Goal: Information Seeking & Learning: Learn about a topic

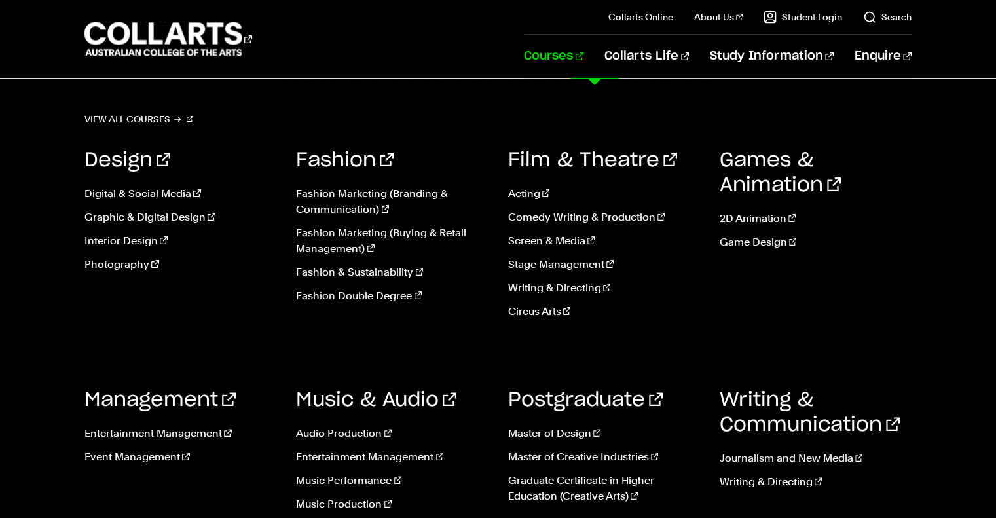
scroll to position [262, 0]
click at [314, 508] on link "Music Production" at bounding box center [392, 505] width 192 height 16
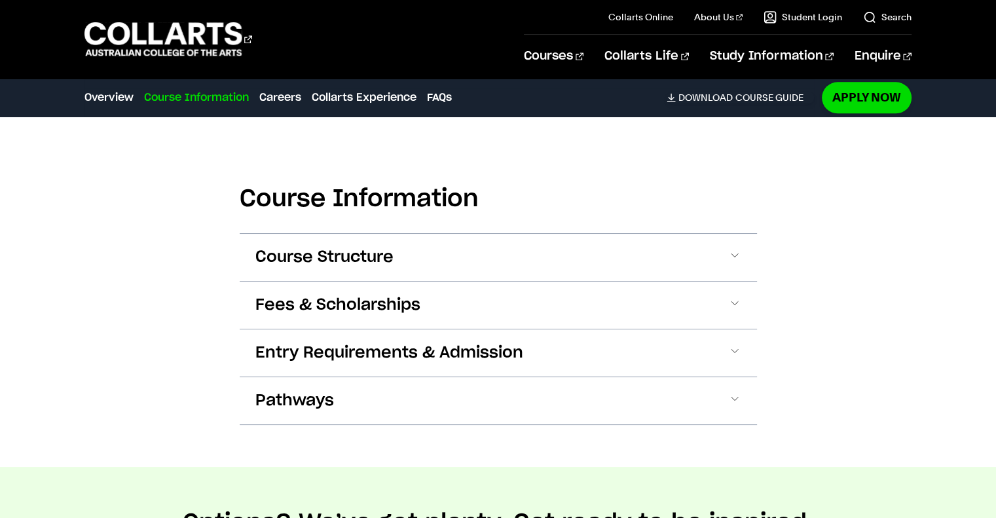
scroll to position [1638, 0]
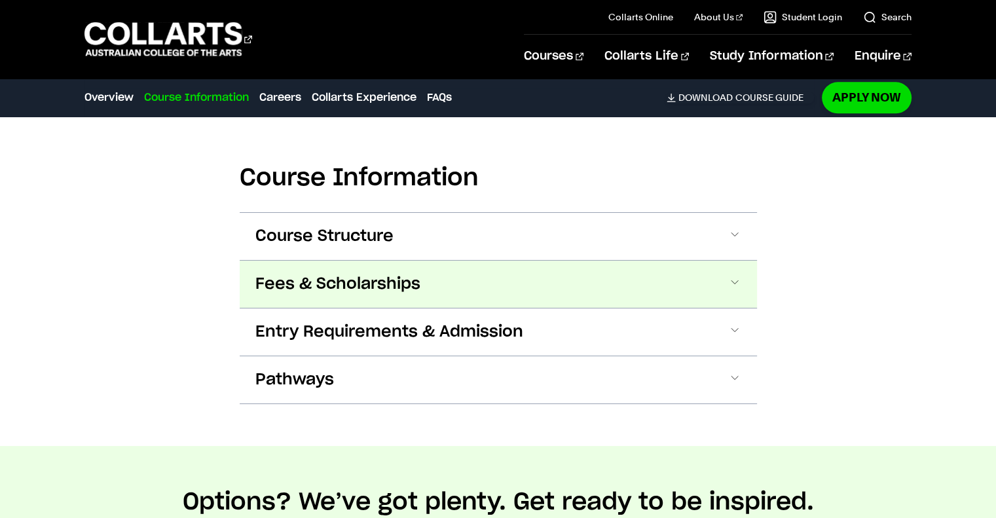
click at [383, 274] on span "Fees & Scholarships" at bounding box center [337, 284] width 165 height 21
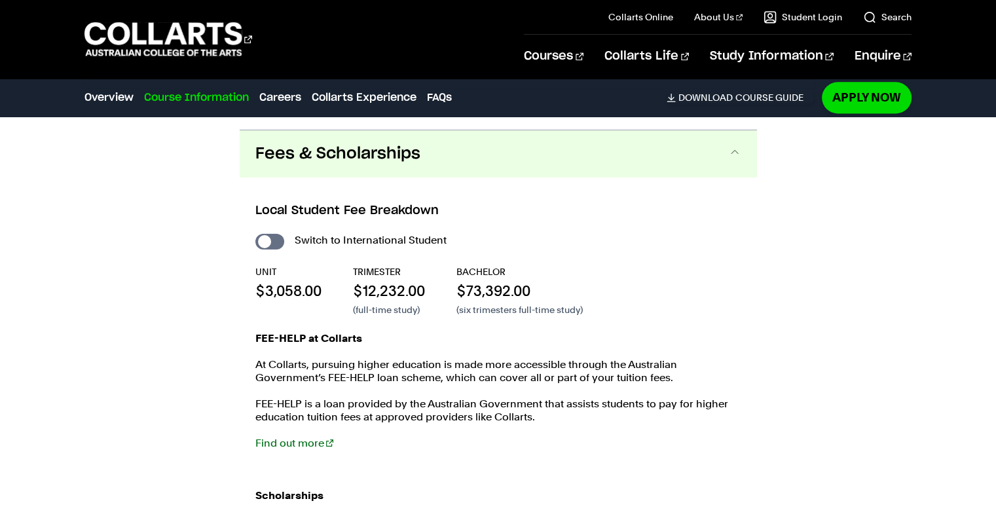
scroll to position [1779, 0]
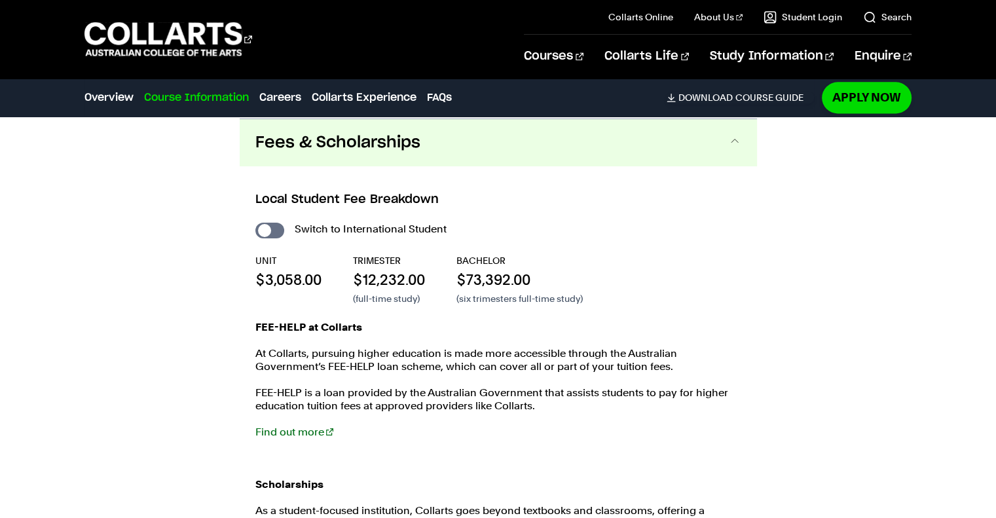
click at [423, 327] on p "FEE-HELP at Collarts" at bounding box center [498, 327] width 486 height 13
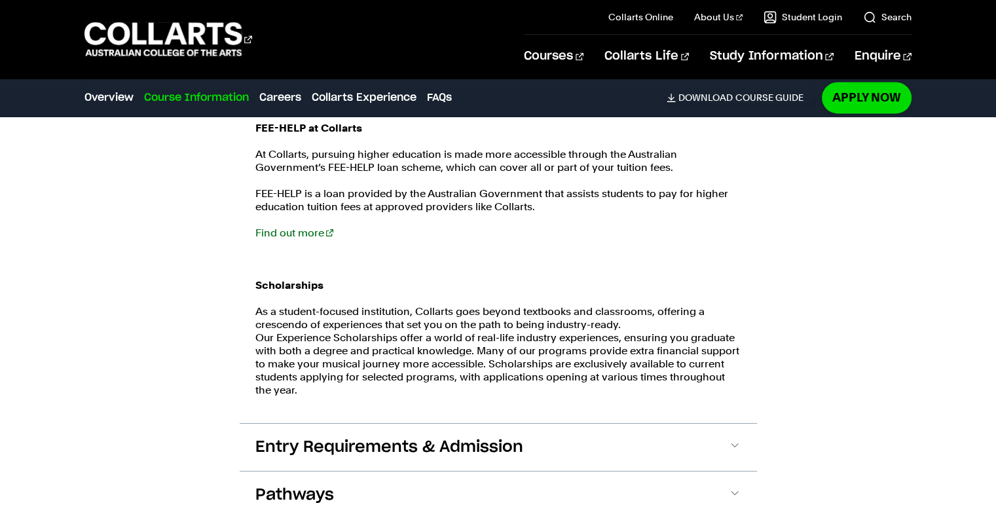
scroll to position [1910, 0]
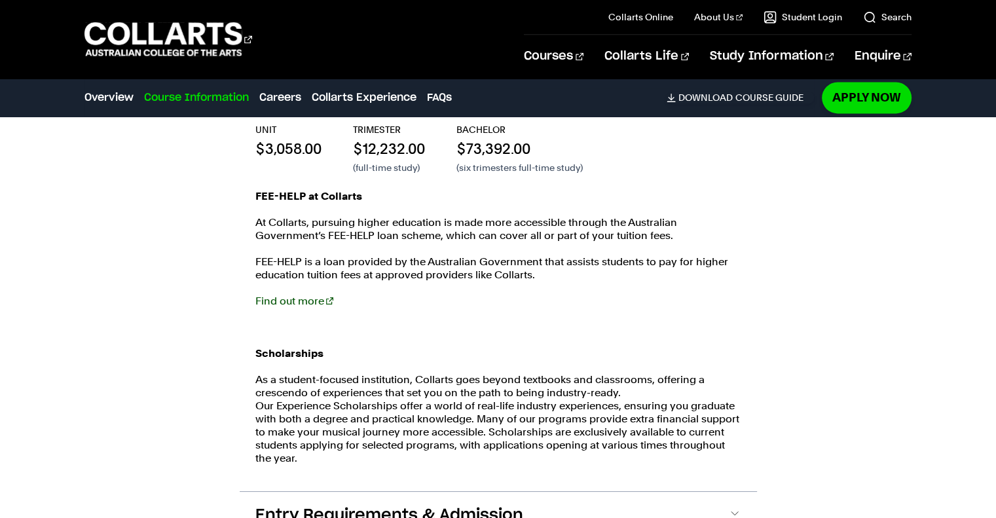
click at [276, 299] on link "Find out more" at bounding box center [294, 301] width 78 height 12
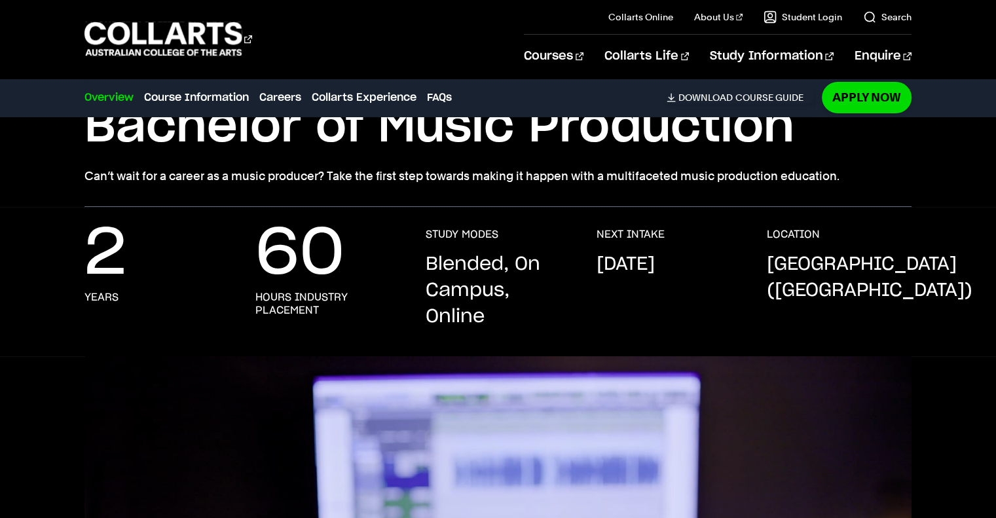
scroll to position [0, 0]
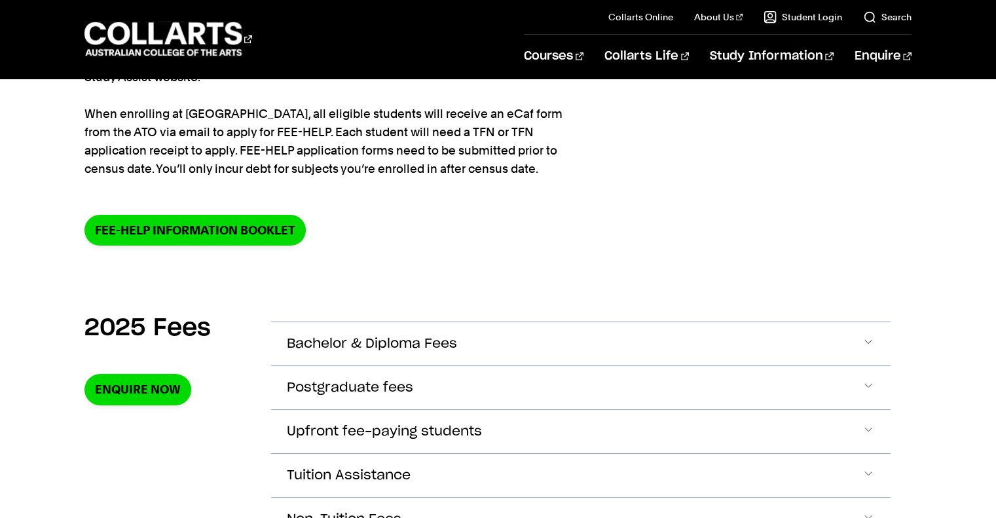
scroll to position [328, 0]
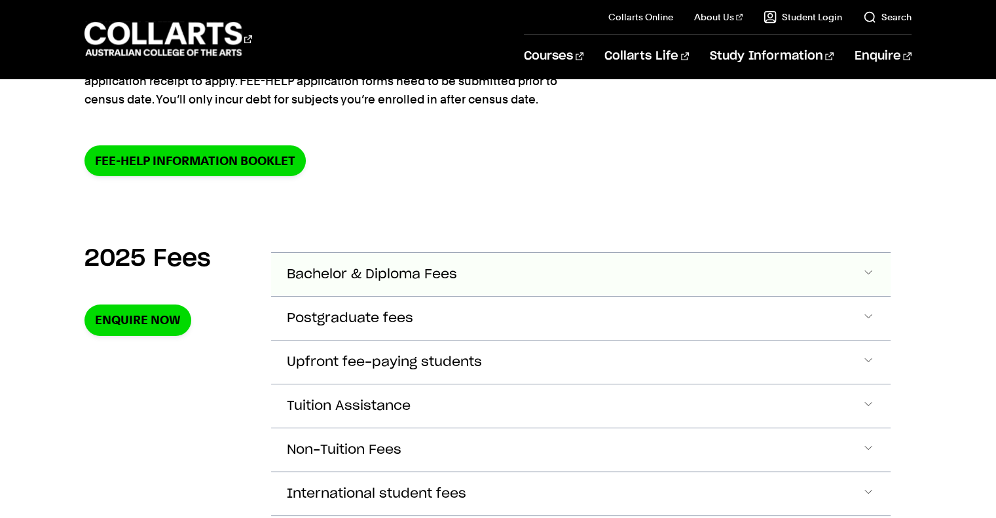
click at [321, 276] on span "Bachelor & Diploma Fees" at bounding box center [372, 274] width 170 height 15
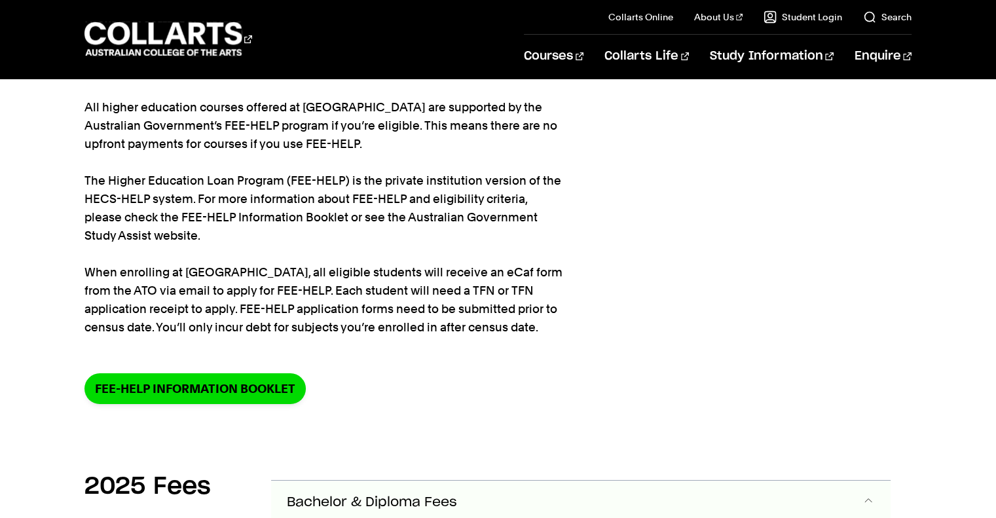
scroll to position [69, 0]
